Goal: Task Accomplishment & Management: Use online tool/utility

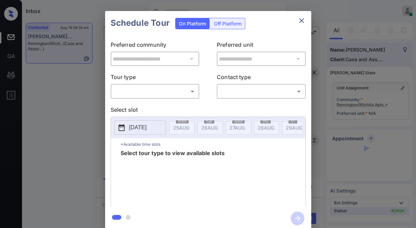
scroll to position [799, 0]
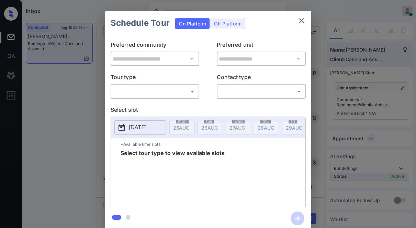
click at [163, 93] on body "Inbox Jezcil Usanastre Online Set yourself offline Set yourself on break Profil…" at bounding box center [208, 114] width 416 height 228
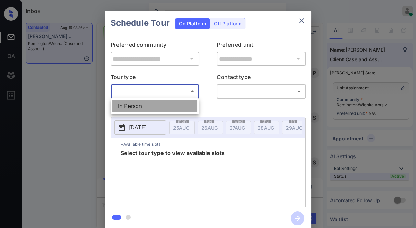
click at [154, 106] on li "In Person" at bounding box center [154, 106] width 85 height 12
type input "********"
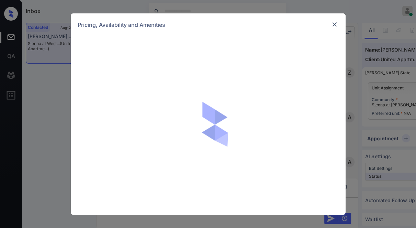
scroll to position [649, 0]
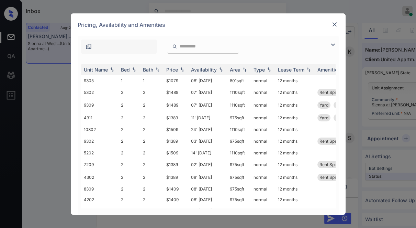
click at [331, 44] on img at bounding box center [333, 45] width 8 height 8
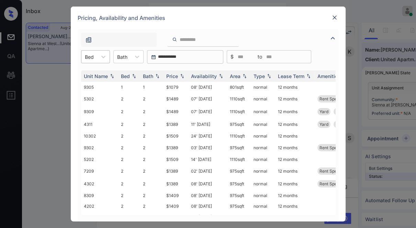
click at [84, 52] on div "Bed" at bounding box center [89, 57] width 16 height 10
click at [87, 88] on div "2" at bounding box center [95, 86] width 29 height 12
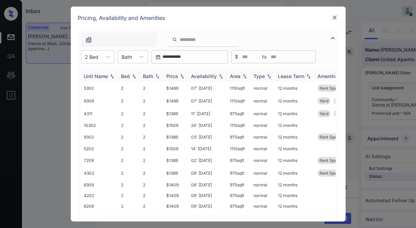
click at [183, 74] on img at bounding box center [182, 76] width 7 height 5
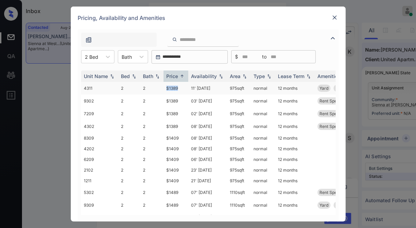
drag, startPoint x: 163, startPoint y: 88, endPoint x: 180, endPoint y: 89, distance: 16.9
click at [180, 89] on tr "4311 2 2 $1389 11' Apr 25 975 sqft normal 12 months Yard Rent Special 1" at bounding box center [260, 88] width 359 height 13
click at [180, 89] on td "$1389" at bounding box center [176, 88] width 25 height 13
drag, startPoint x: 180, startPoint y: 89, endPoint x: 245, endPoint y: 62, distance: 71.2
click at [181, 89] on td "$1389" at bounding box center [176, 88] width 25 height 13
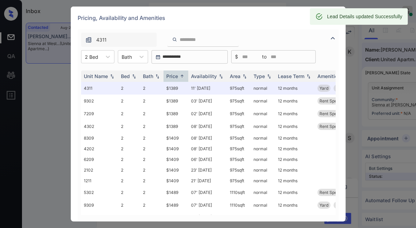
click at [337, 18] on div "Lead Details updated Successfully" at bounding box center [364, 16] width 75 height 12
click at [305, 20] on div "Pricing, Availability and Amenities" at bounding box center [208, 18] width 275 height 23
click at [325, 31] on div "4311" at bounding box center [208, 38] width 261 height 18
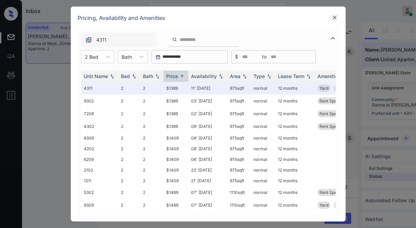
click at [331, 18] on img at bounding box center [334, 17] width 7 height 7
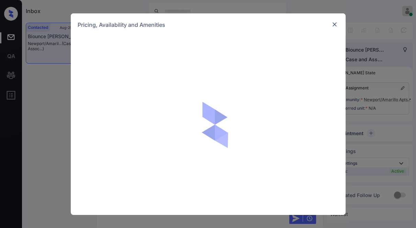
scroll to position [561, 0]
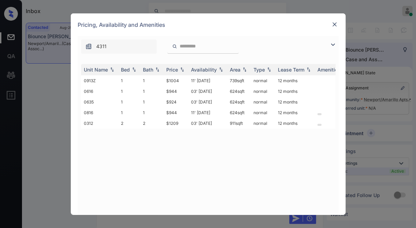
click at [333, 44] on img at bounding box center [333, 45] width 8 height 8
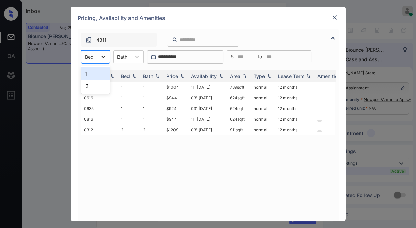
click at [100, 59] on icon at bounding box center [103, 56] width 7 height 7
click at [99, 88] on div "2" at bounding box center [95, 86] width 29 height 12
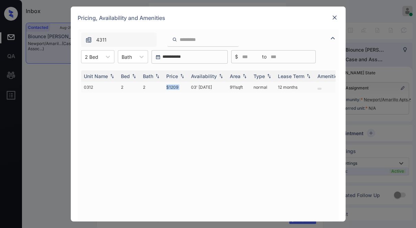
drag, startPoint x: 163, startPoint y: 87, endPoint x: 188, endPoint y: 87, distance: 24.7
click at [188, 87] on tr "0312 2 2 $1209 03' Oct 25 911 sqft normal 12 months" at bounding box center [260, 87] width 359 height 11
click at [188, 87] on td "03' Oct 25" at bounding box center [207, 87] width 39 height 11
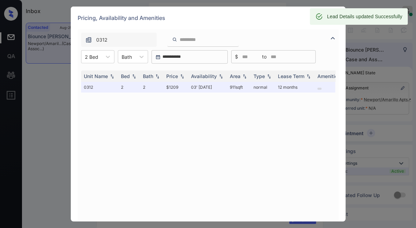
click at [331, 18] on div "Lead Details updated Successfully" at bounding box center [364, 16] width 75 height 12
click at [282, 24] on div "Pricing, Availability and Amenities" at bounding box center [208, 18] width 275 height 23
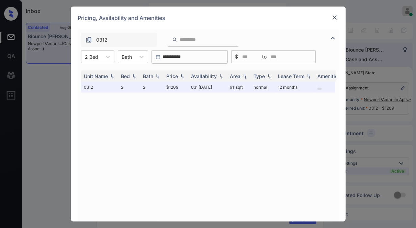
click at [336, 32] on div "0312" at bounding box center [208, 38] width 261 height 18
click at [335, 22] on div at bounding box center [335, 17] width 8 height 8
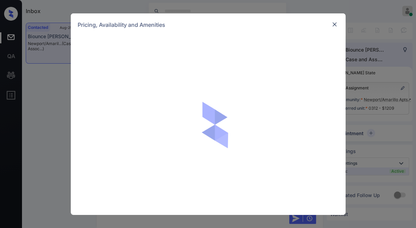
scroll to position [605, 0]
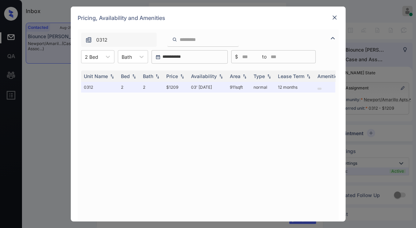
click at [334, 23] on div "Pricing, Availability and Amenities" at bounding box center [208, 18] width 275 height 23
click at [335, 20] on img at bounding box center [334, 17] width 7 height 7
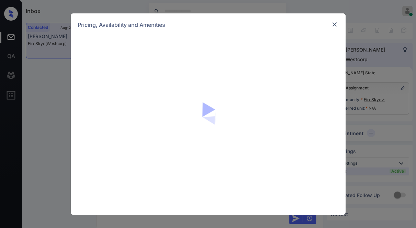
scroll to position [250, 0]
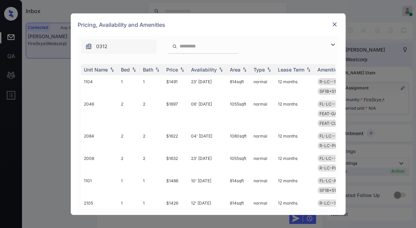
click at [335, 45] on img at bounding box center [333, 45] width 8 height 8
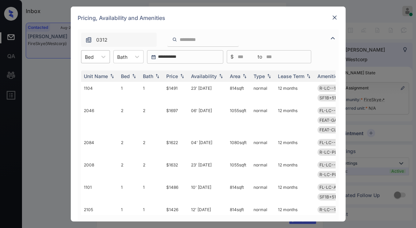
click at [94, 60] on div "Bed" at bounding box center [89, 57] width 16 height 10
click at [92, 83] on div "2" at bounding box center [95, 86] width 29 height 12
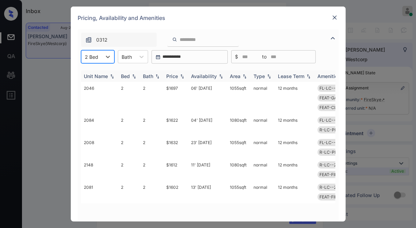
click at [181, 76] on img at bounding box center [182, 76] width 7 height 5
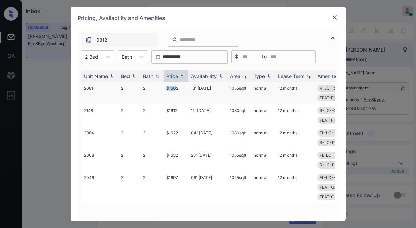
drag, startPoint x: 169, startPoint y: 88, endPoint x: 176, endPoint y: 88, distance: 6.9
click at [176, 88] on tr "2081 2 2 $1602 13' Sep 25 1055 sqft normal 12 months R-LC--2B FL-LC--2B LVL-TOP…" at bounding box center [260, 93] width 359 height 22
click at [179, 156] on td "$1632" at bounding box center [176, 160] width 25 height 22
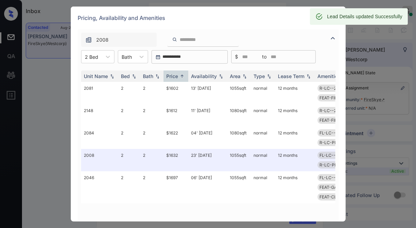
click at [332, 17] on div "Lead Details updated Successfully" at bounding box center [364, 16] width 75 height 12
click at [281, 15] on div "Pricing, Availability and Amenities" at bounding box center [208, 18] width 275 height 23
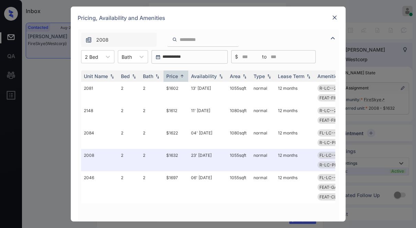
click at [337, 17] on img at bounding box center [334, 17] width 7 height 7
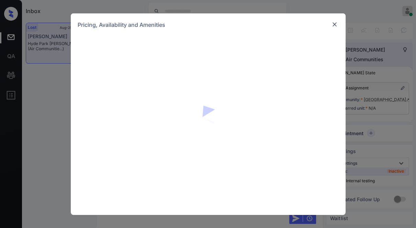
scroll to position [3062, 0]
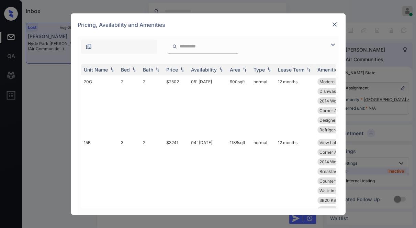
click at [331, 42] on img at bounding box center [333, 45] width 8 height 8
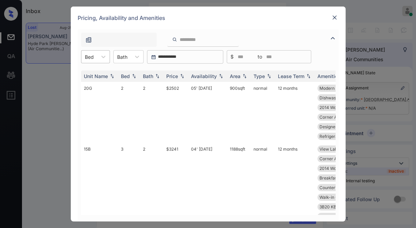
click at [94, 61] on div "Bed" at bounding box center [89, 57] width 16 height 10
click at [186, 74] on th "Price" at bounding box center [176, 75] width 25 height 11
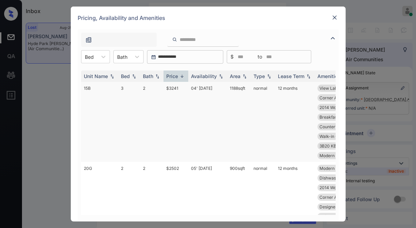
click at [174, 82] on td "$3241" at bounding box center [176, 122] width 25 height 80
click at [182, 78] on img at bounding box center [182, 76] width 7 height 5
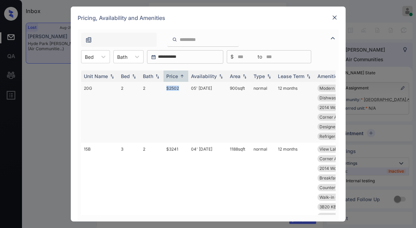
drag, startPoint x: 156, startPoint y: 85, endPoint x: 181, endPoint y: 85, distance: 25.1
click at [181, 85] on tr "20G 2 2 $2502 05' [DATE] 900 sqft normal 12 months Modern Kitchen Bathroom Upgr…" at bounding box center [260, 112] width 359 height 61
copy tr "$2502"
click at [59, 19] on div "**********" at bounding box center [208, 114] width 416 height 228
click at [335, 15] on img at bounding box center [334, 17] width 7 height 7
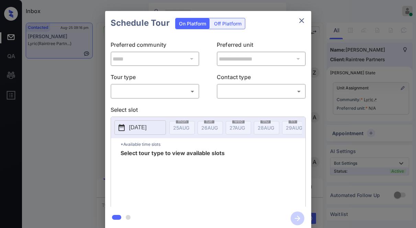
click at [172, 92] on body "Inbox Jezcil Usanastre Online Set yourself offline Set yourself on break Profil…" at bounding box center [208, 114] width 416 height 228
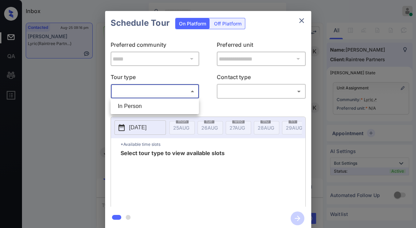
click at [170, 108] on li "In Person" at bounding box center [154, 106] width 85 height 12
type input "********"
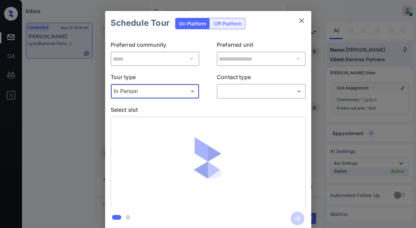
click at [243, 92] on body "Inbox Jezcil Usanastre Online Set yourself offline Set yourself on break Profil…" at bounding box center [208, 114] width 416 height 228
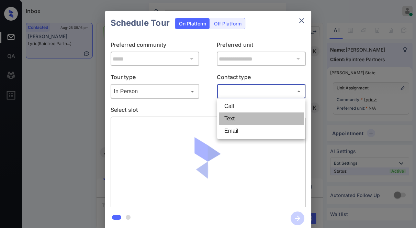
click at [240, 115] on li "Text" at bounding box center [261, 118] width 85 height 12
type input "****"
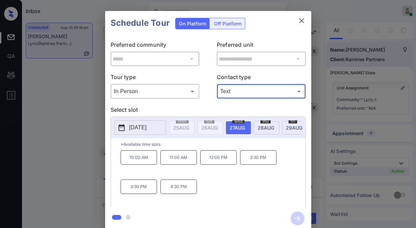
drag, startPoint x: 128, startPoint y: 160, endPoint x: 138, endPoint y: 159, distance: 10.0
click at [138, 159] on p "10:00 AM" at bounding box center [139, 157] width 36 height 14
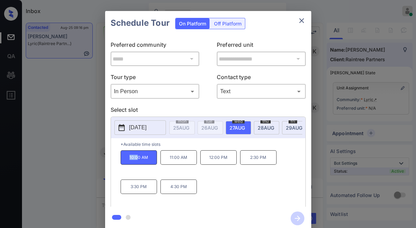
click at [139, 159] on p "10:00 AM" at bounding box center [139, 157] width 36 height 14
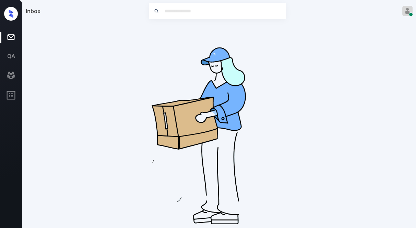
click at [401, 166] on div "No leads are available right now" at bounding box center [219, 136] width 387 height 227
